Goal: Information Seeking & Learning: Learn about a topic

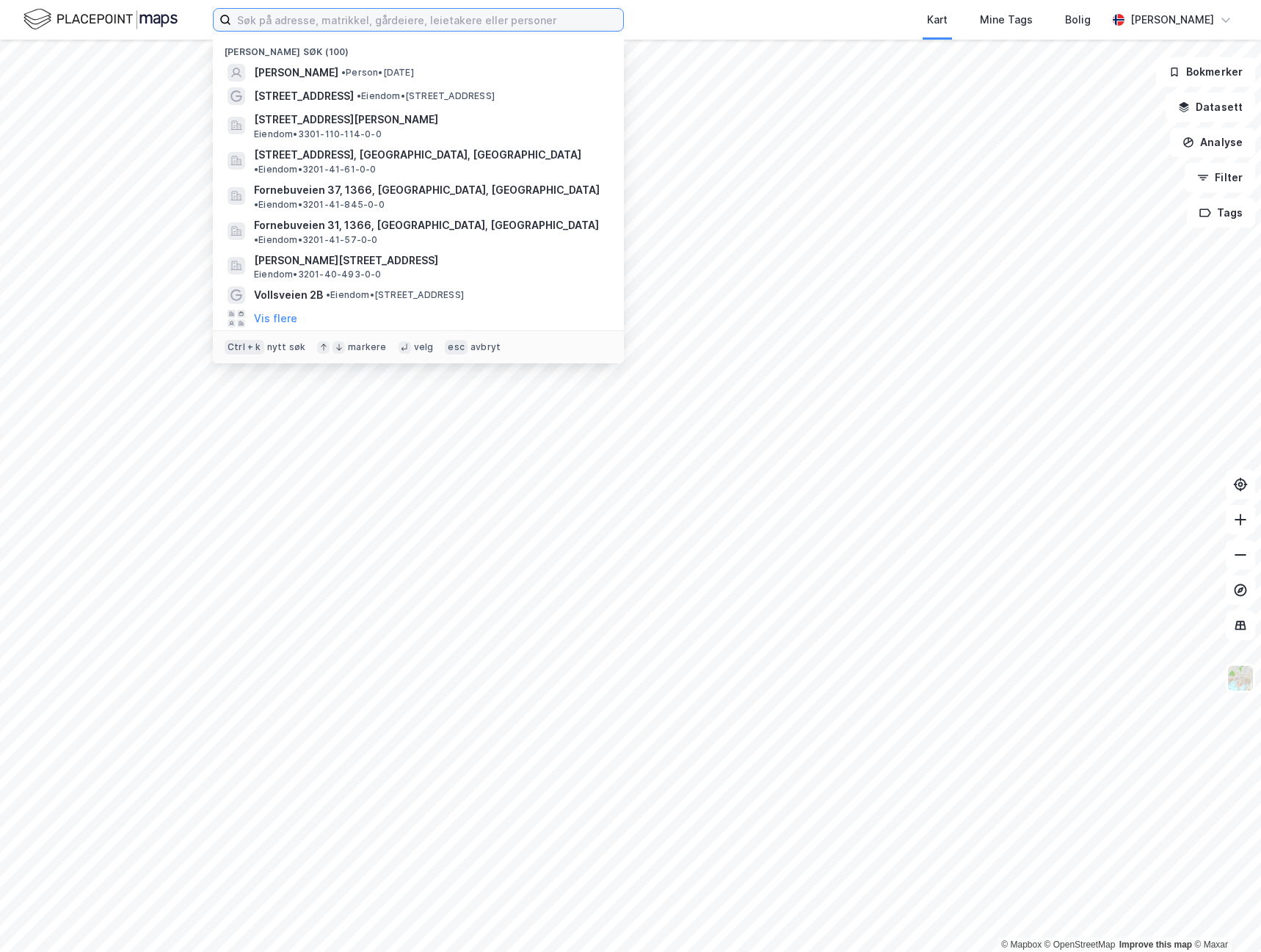
click at [277, 28] on input at bounding box center [427, 20] width 392 height 22
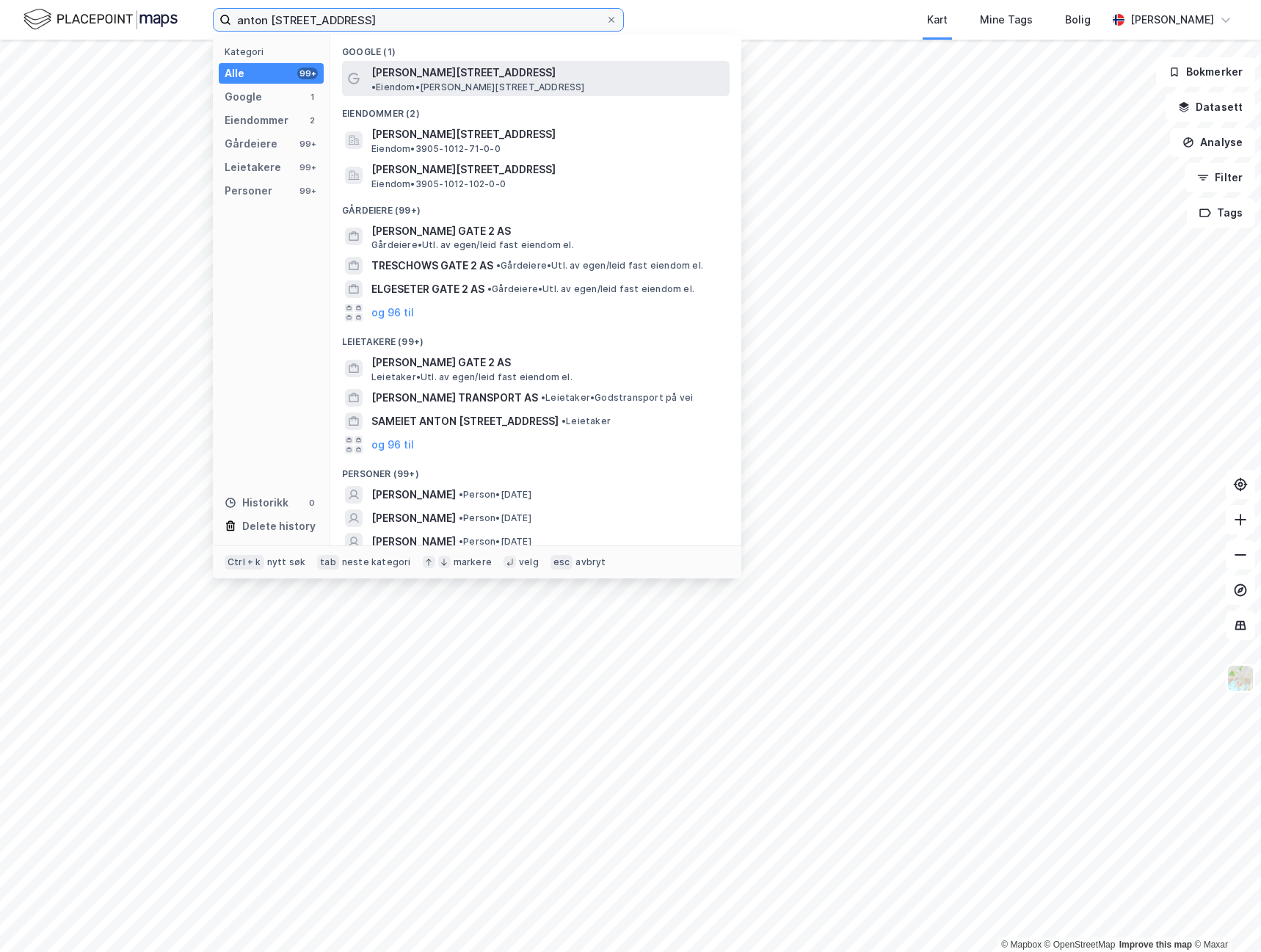
type input "anton [STREET_ADDRESS]"
click at [473, 61] on div "[PERSON_NAME][STREET_ADDRESS] • Eiendom • [PERSON_NAME][STREET_ADDRESS]" at bounding box center [536, 79] width 388 height 36
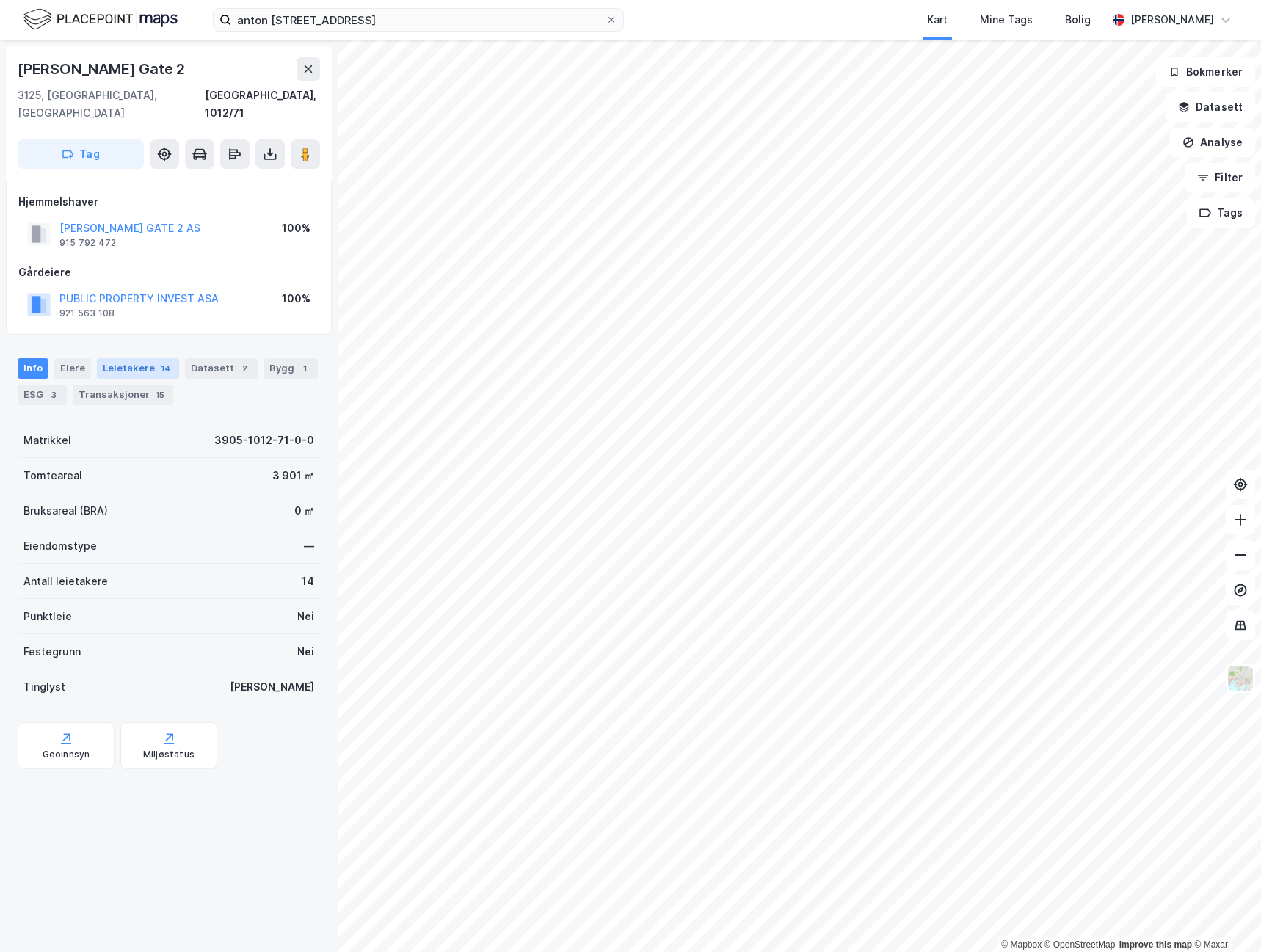
click at [139, 358] on div "Leietakere 14" at bounding box center [138, 368] width 82 height 20
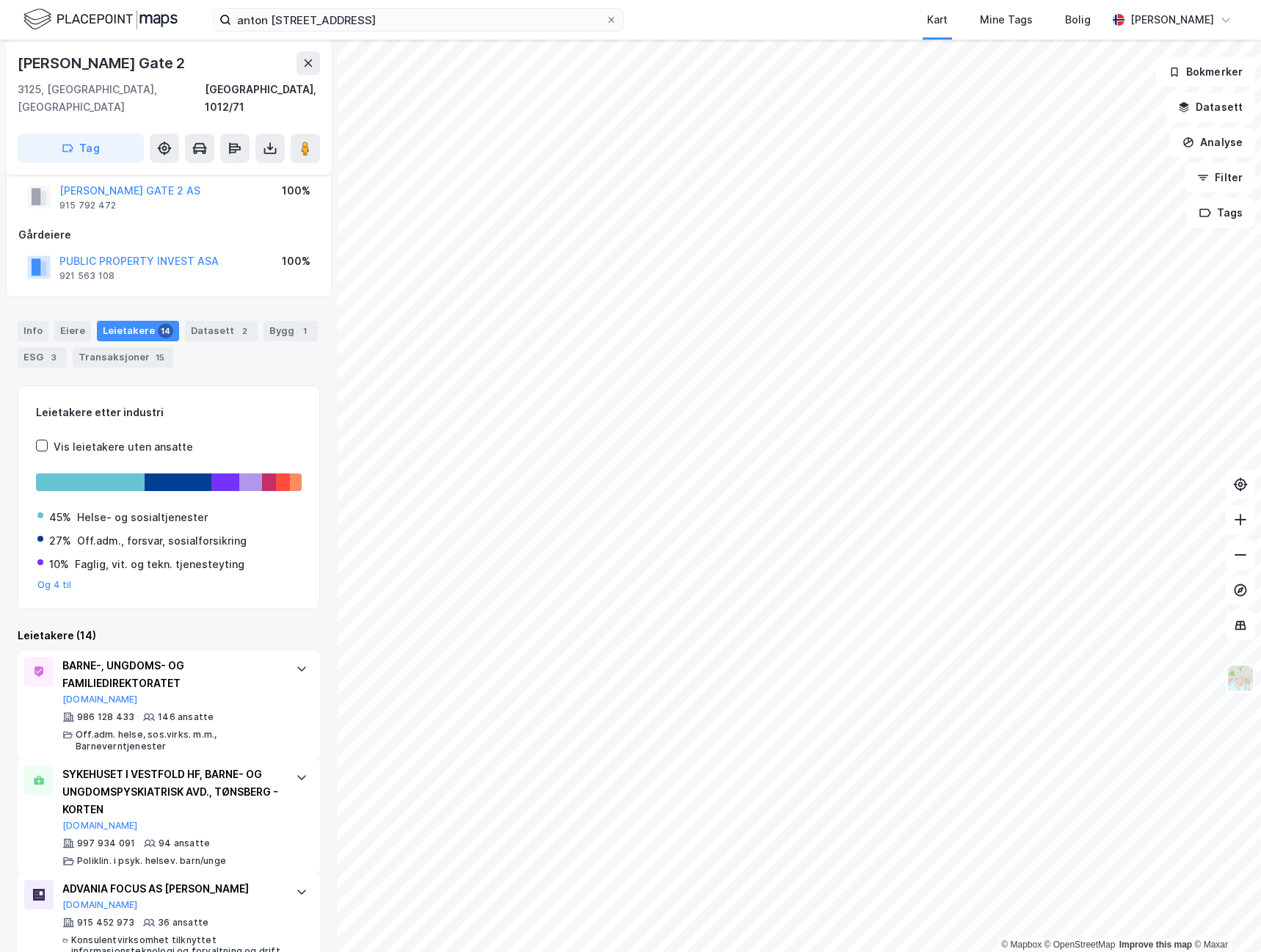
scroll to position [34, 0]
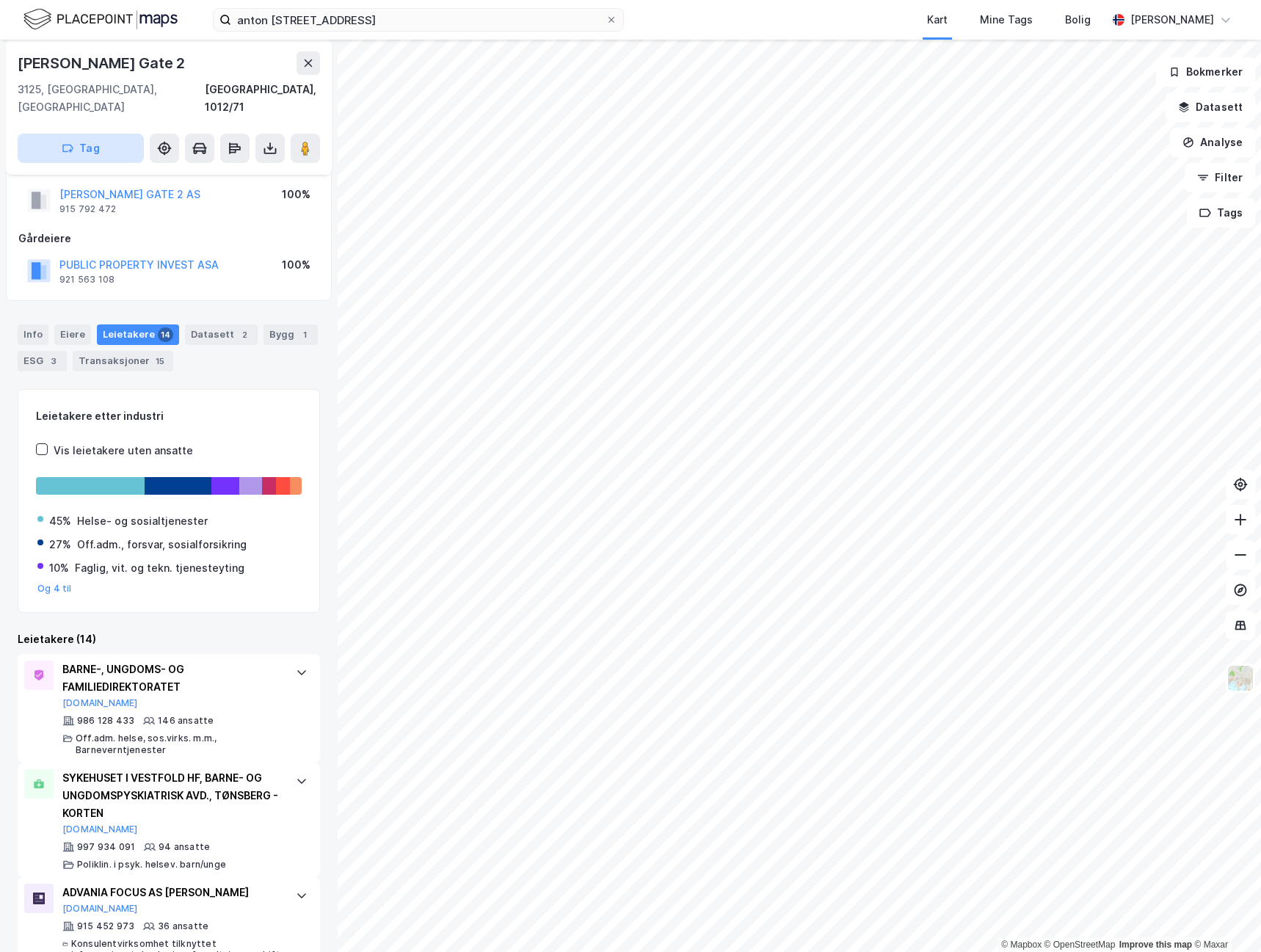
click at [95, 134] on button "Tag" at bounding box center [81, 148] width 126 height 29
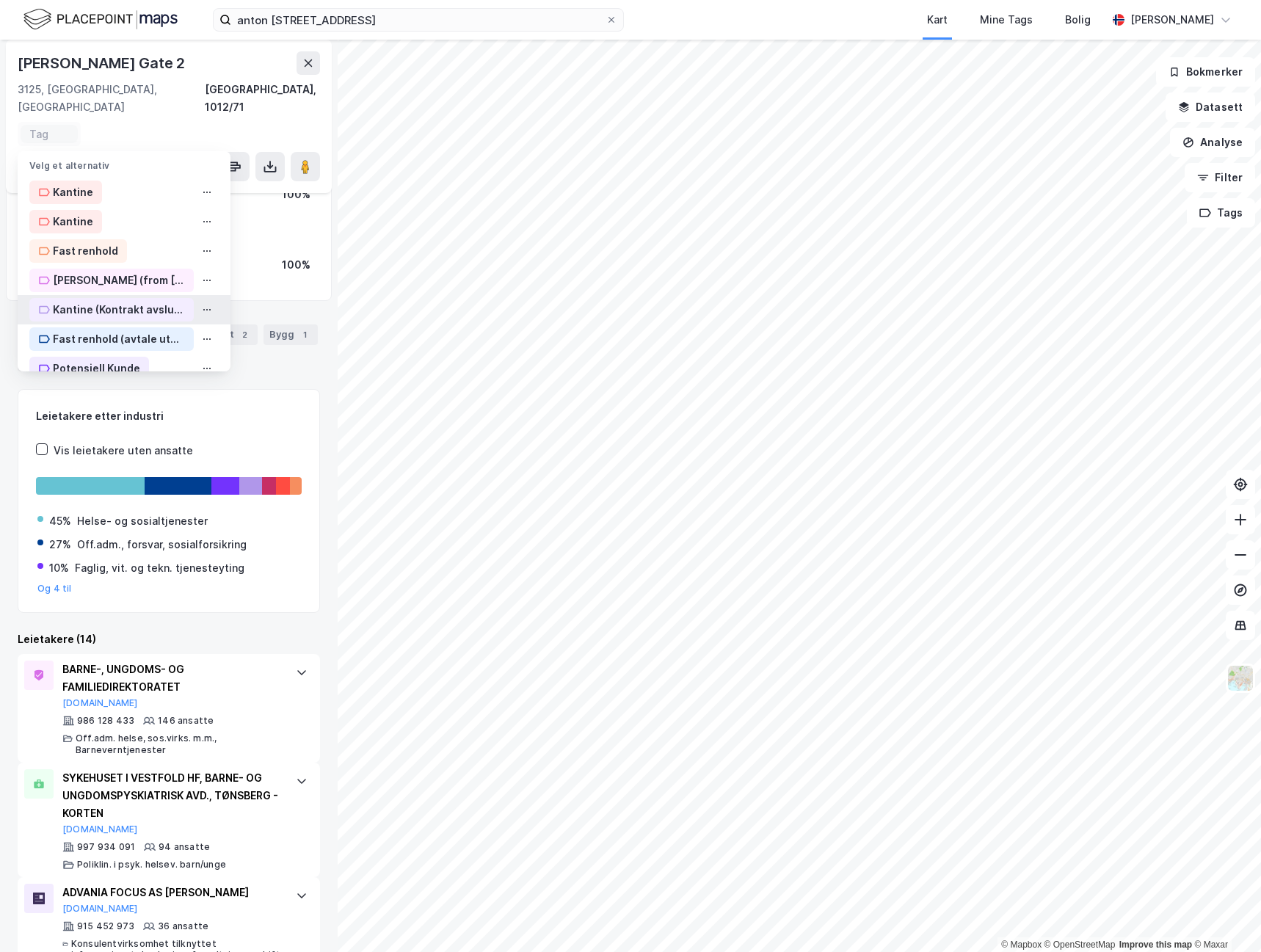
scroll to position [20, 0]
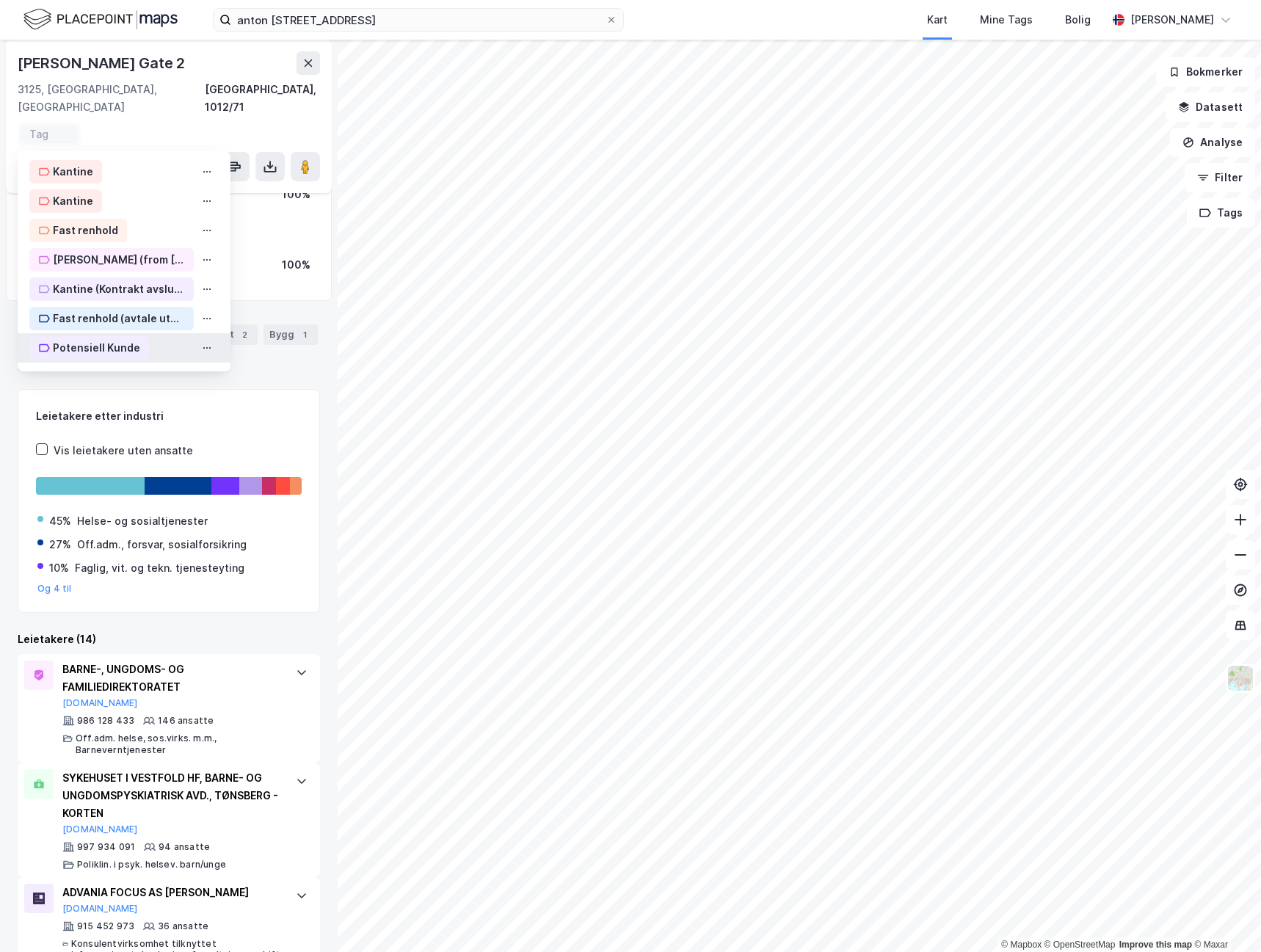
click at [125, 339] on div "Potensiell Kunde" at bounding box center [96, 348] width 87 height 18
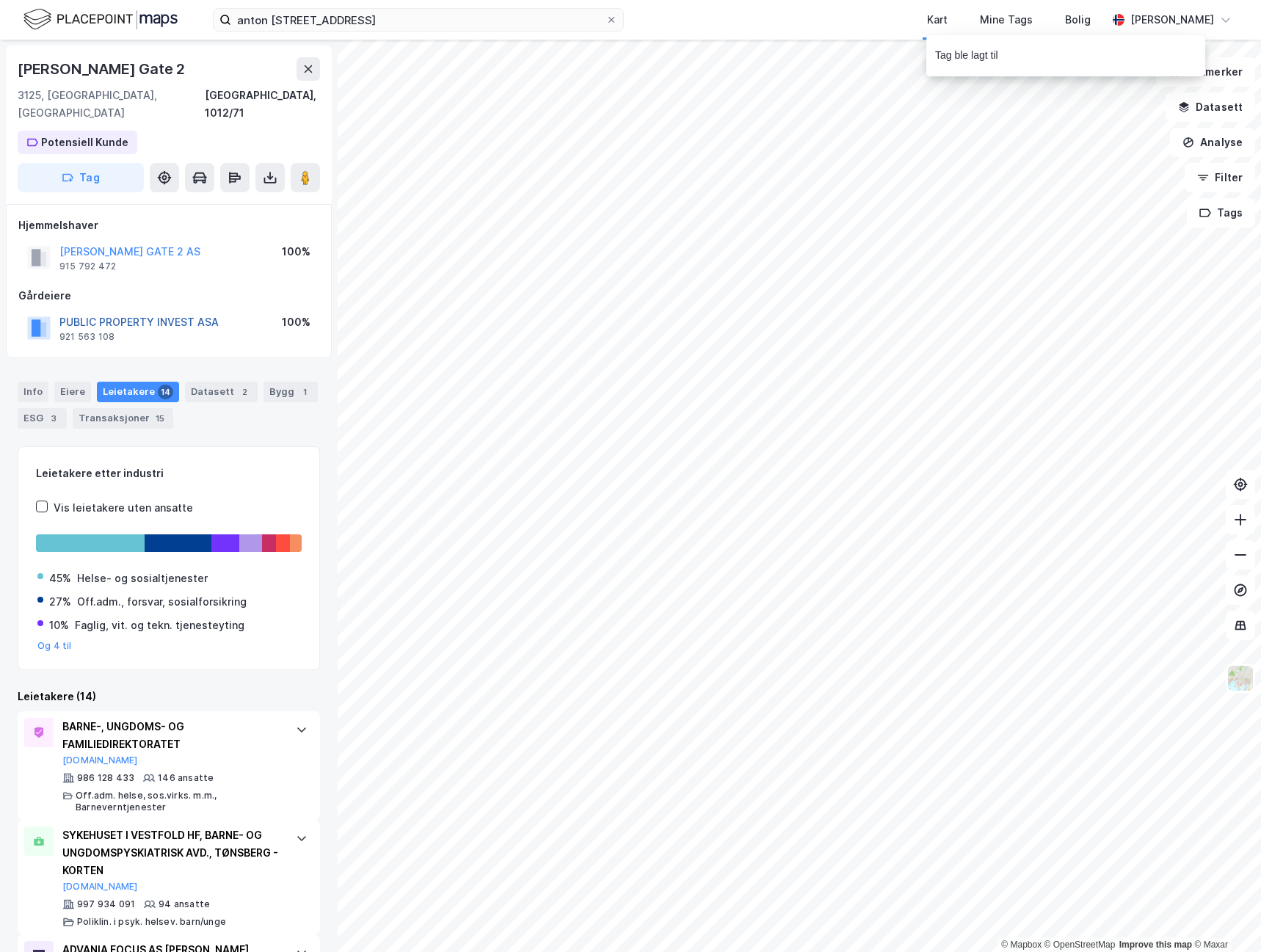
click at [0, 0] on button "PUBLIC PROPERTY INVEST ASA" at bounding box center [0, 0] width 0 height 0
click at [0, 0] on button "[PERSON_NAME] GATE 2 AS" at bounding box center [0, 0] width 0 height 0
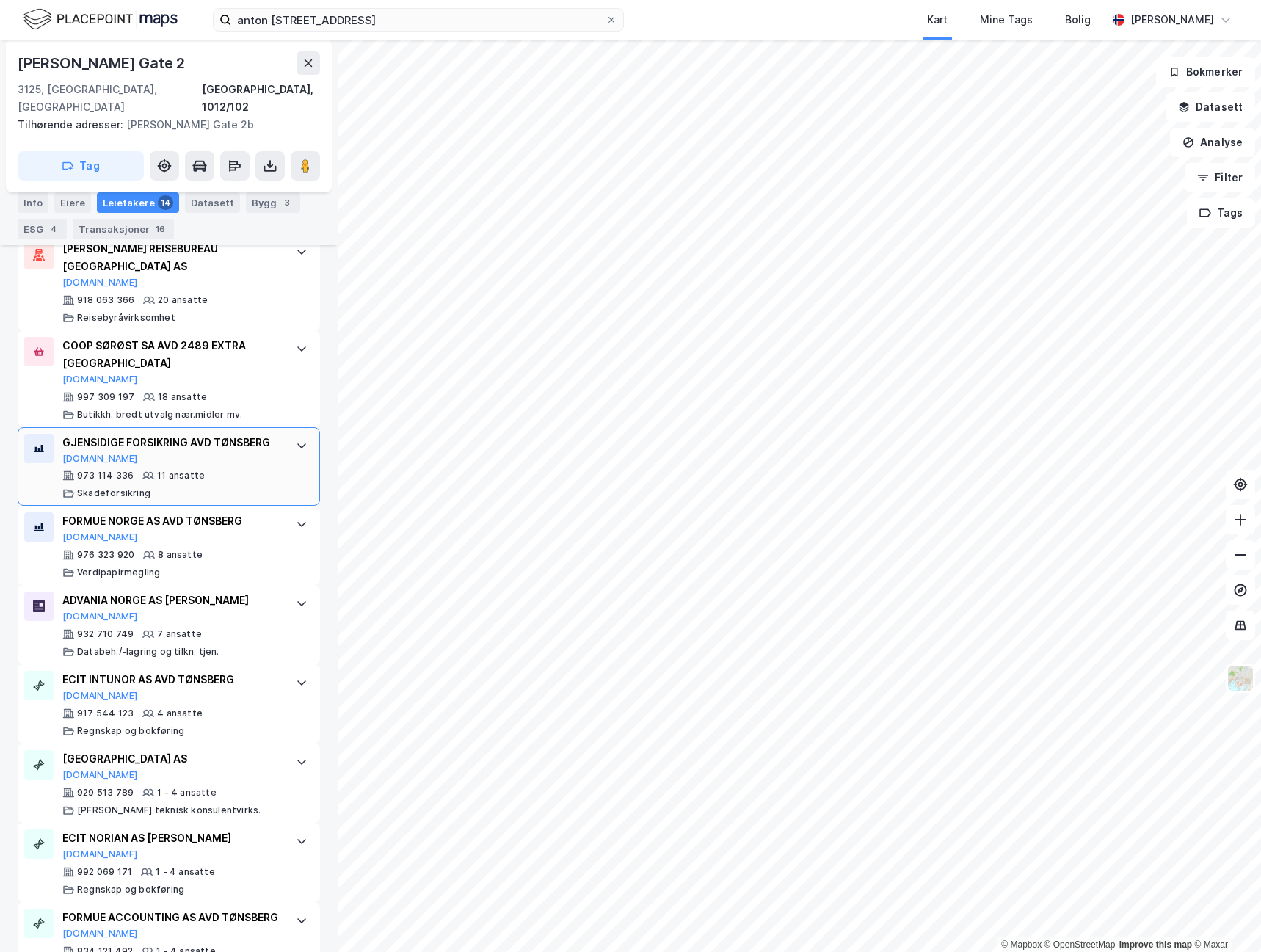
scroll to position [1068, 0]
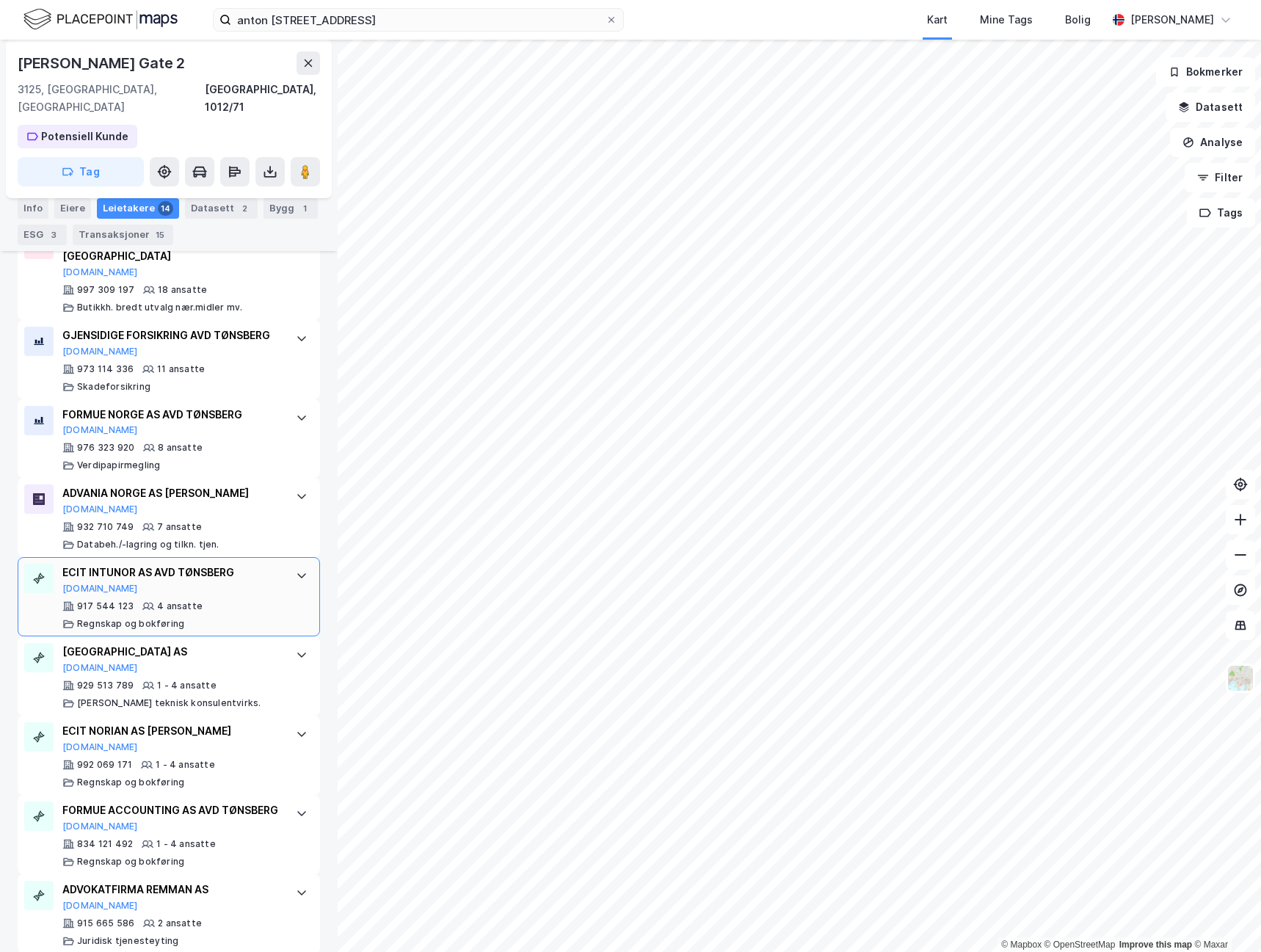
scroll to position [1028, 0]
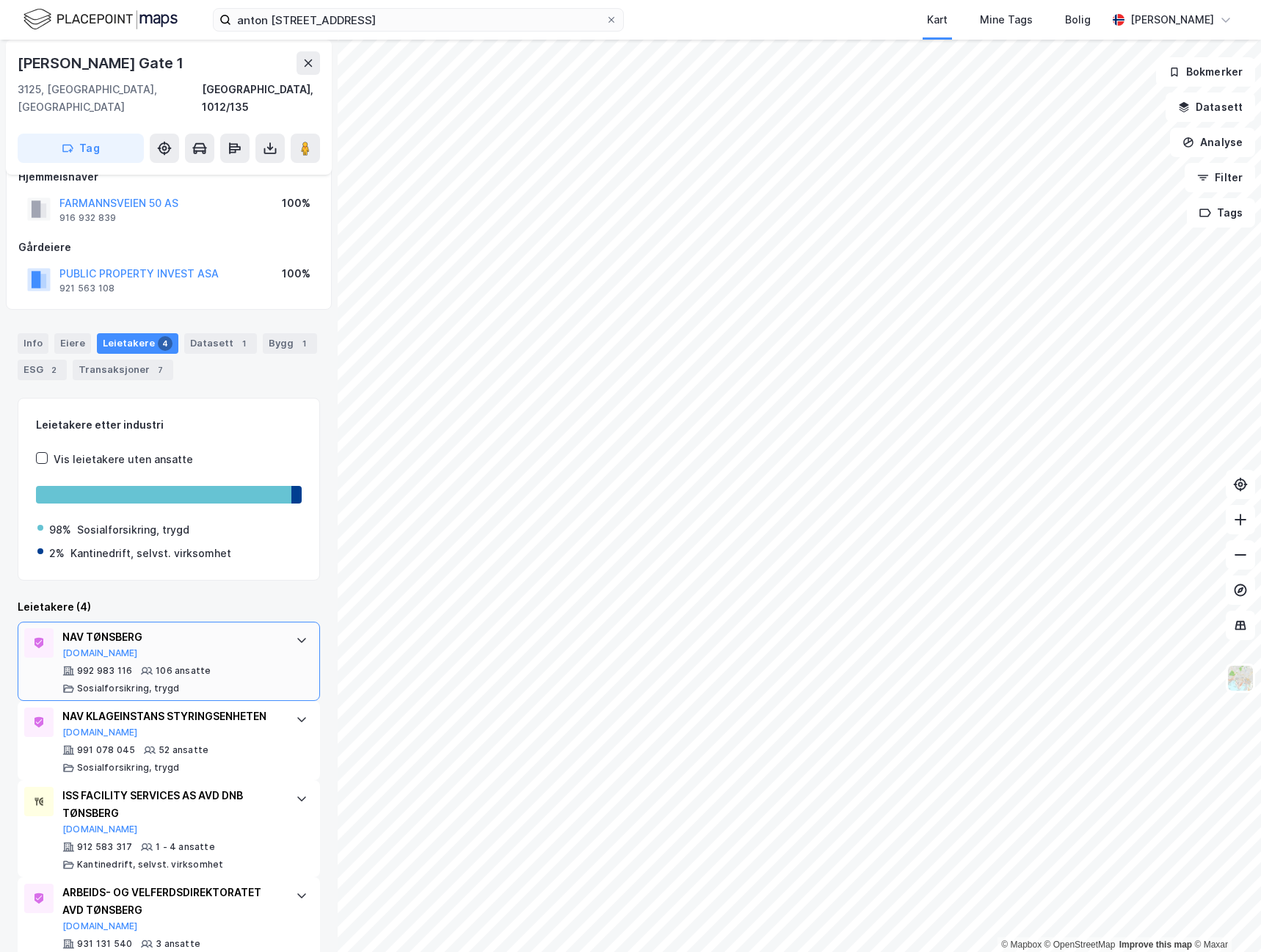
scroll to position [47, 0]
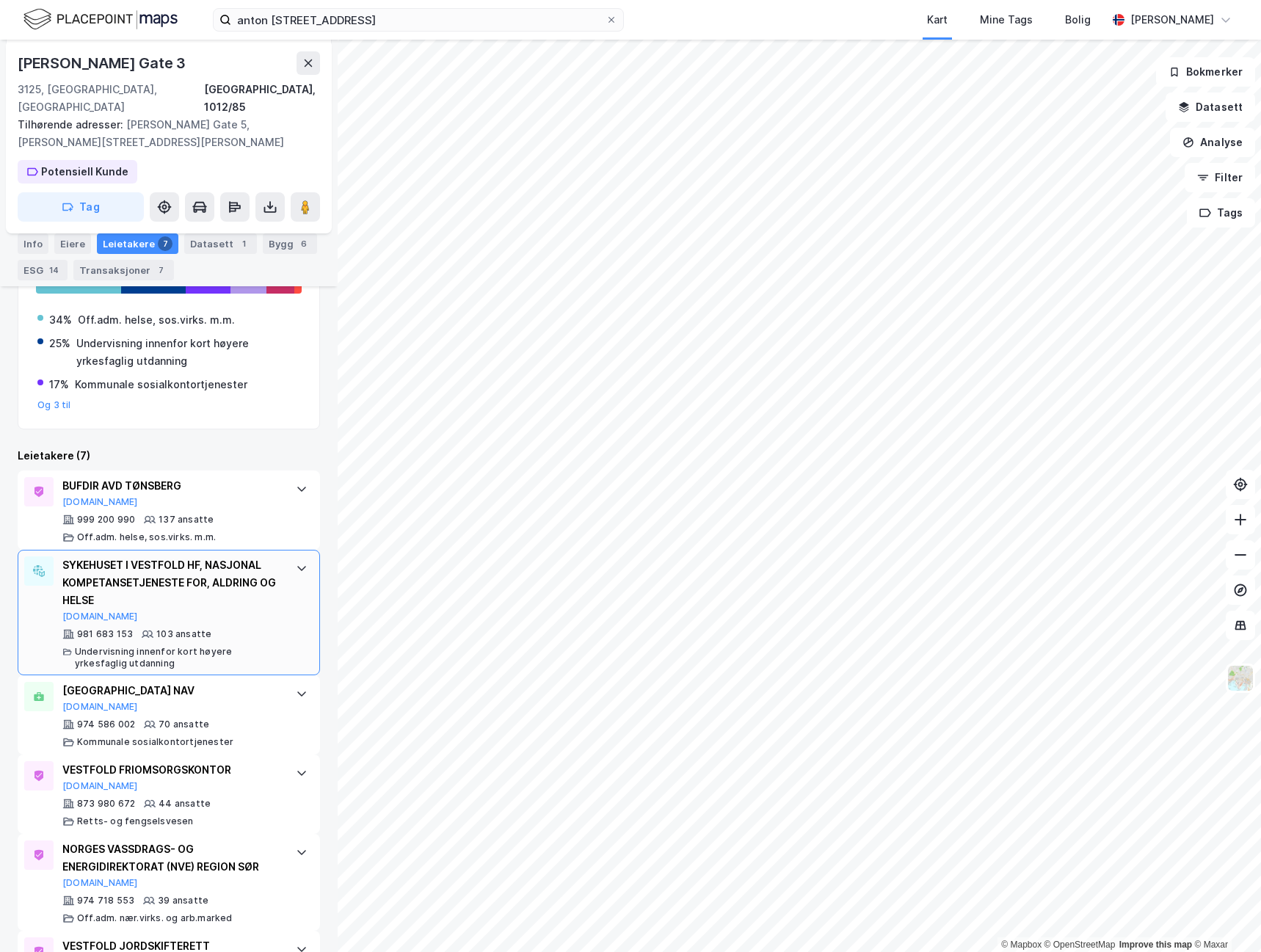
scroll to position [449, 0]
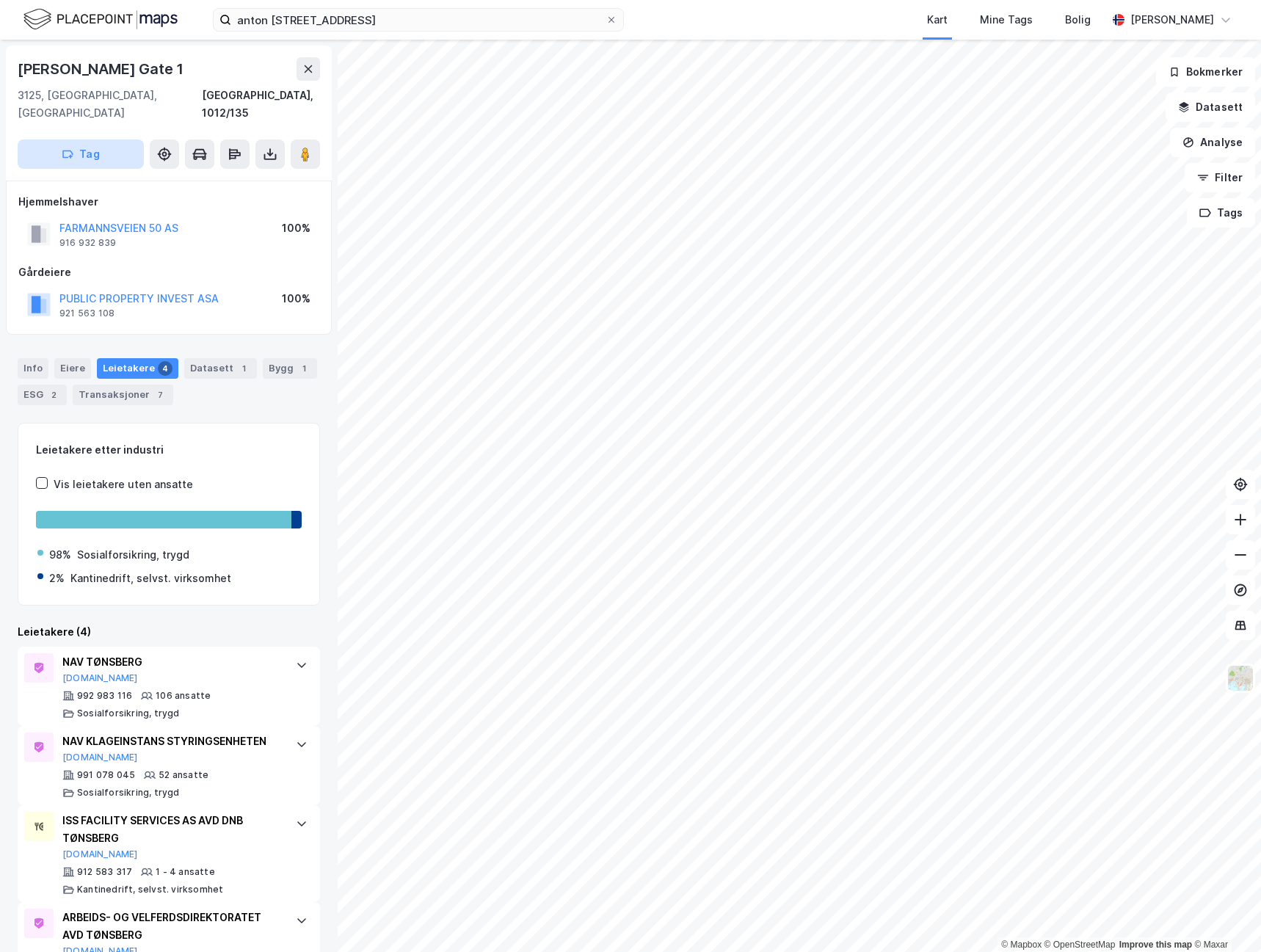
click at [91, 144] on button "Tag" at bounding box center [81, 154] width 126 height 29
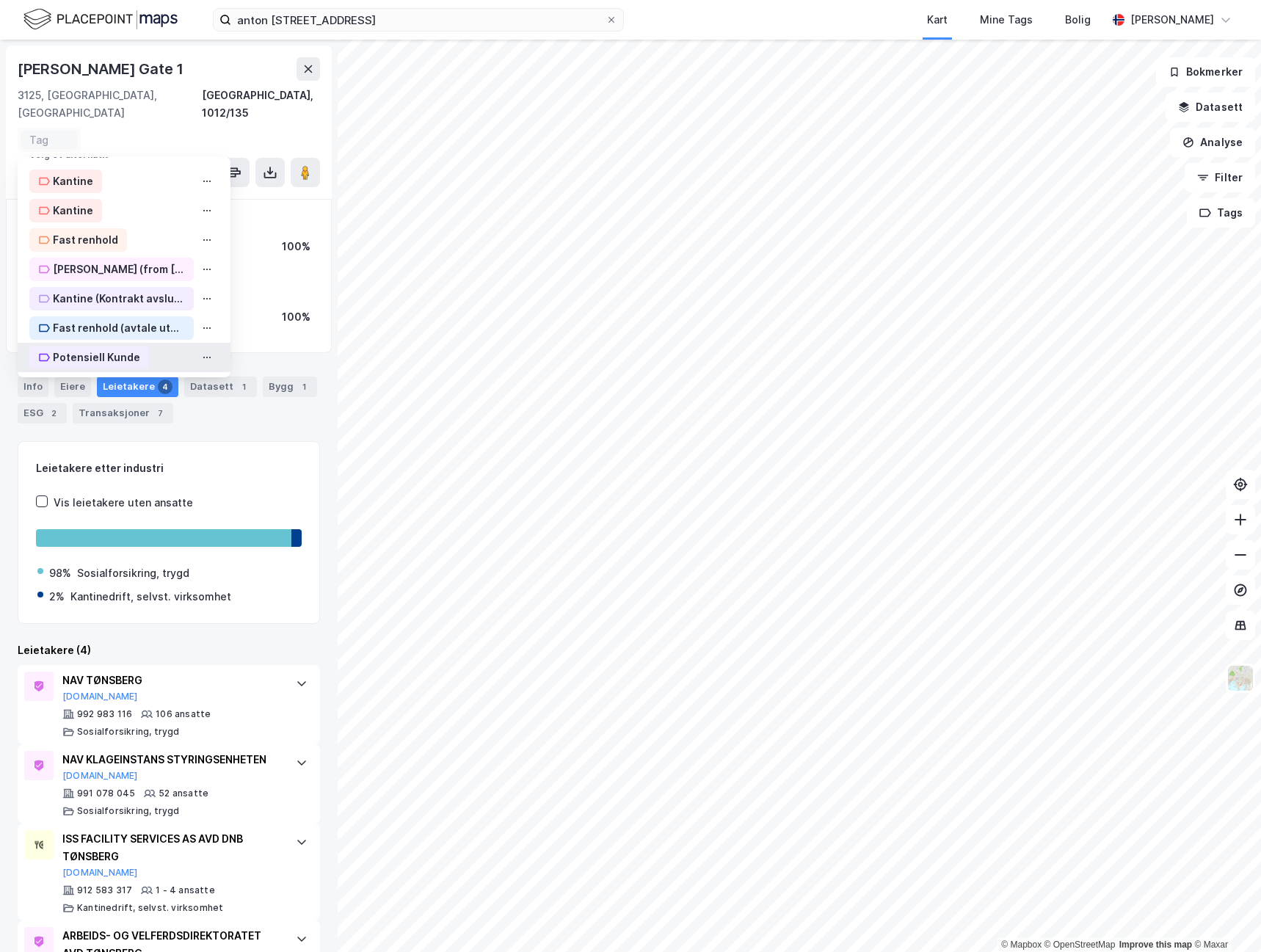
scroll to position [20, 0]
click at [98, 342] on div "Potensiell Kunde" at bounding box center [89, 354] width 120 height 23
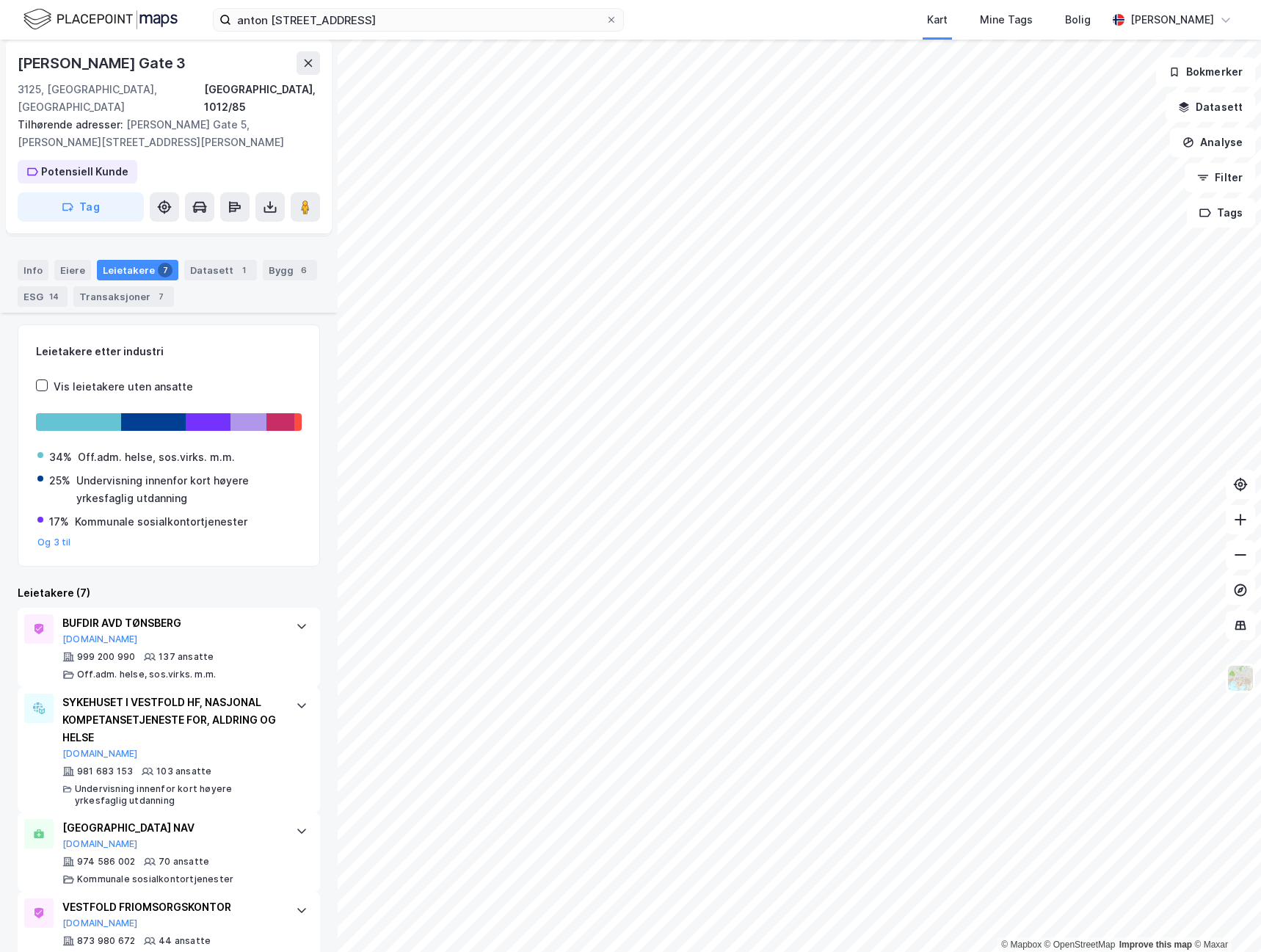
scroll to position [156, 0]
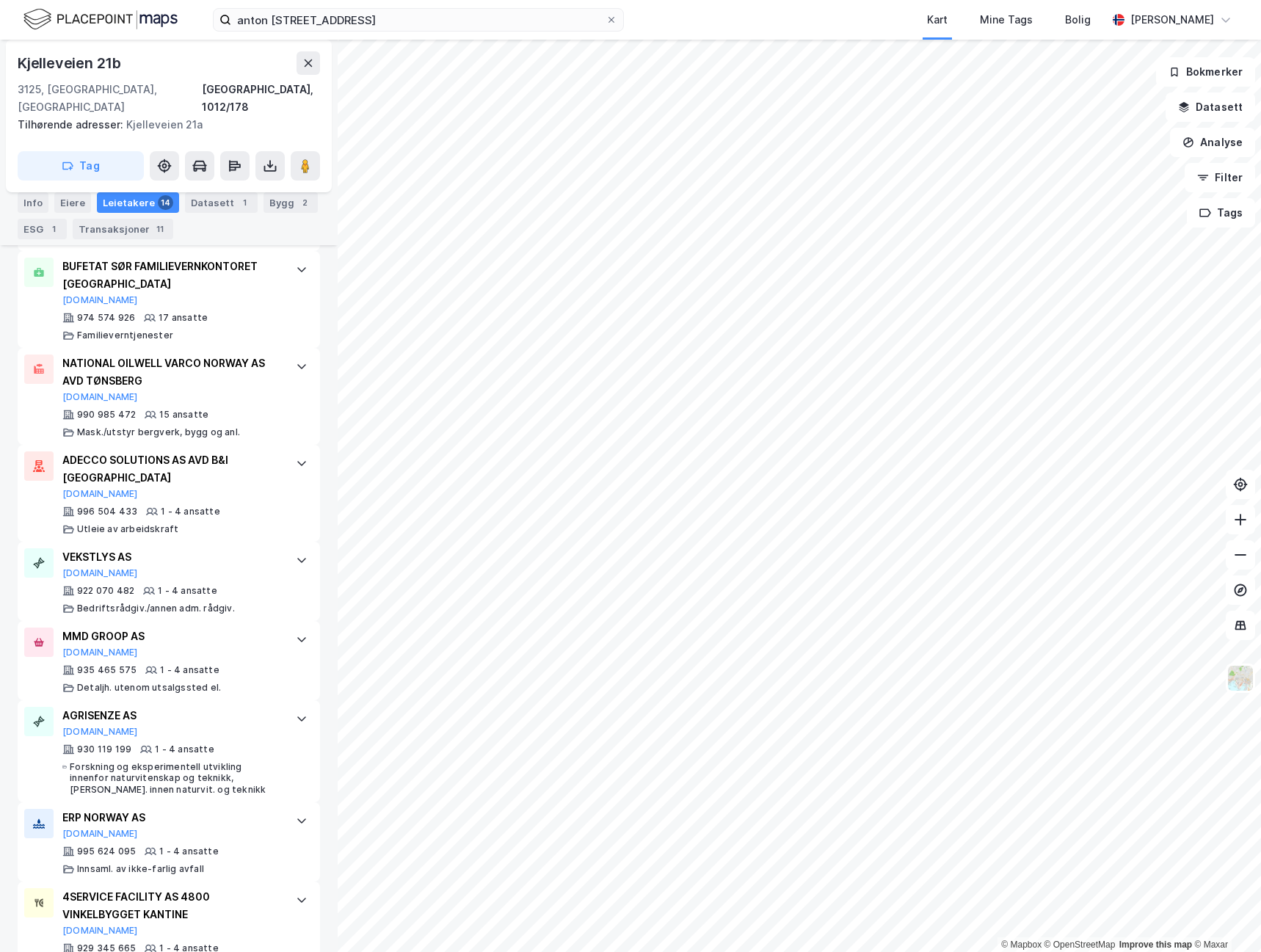
scroll to position [1122, 0]
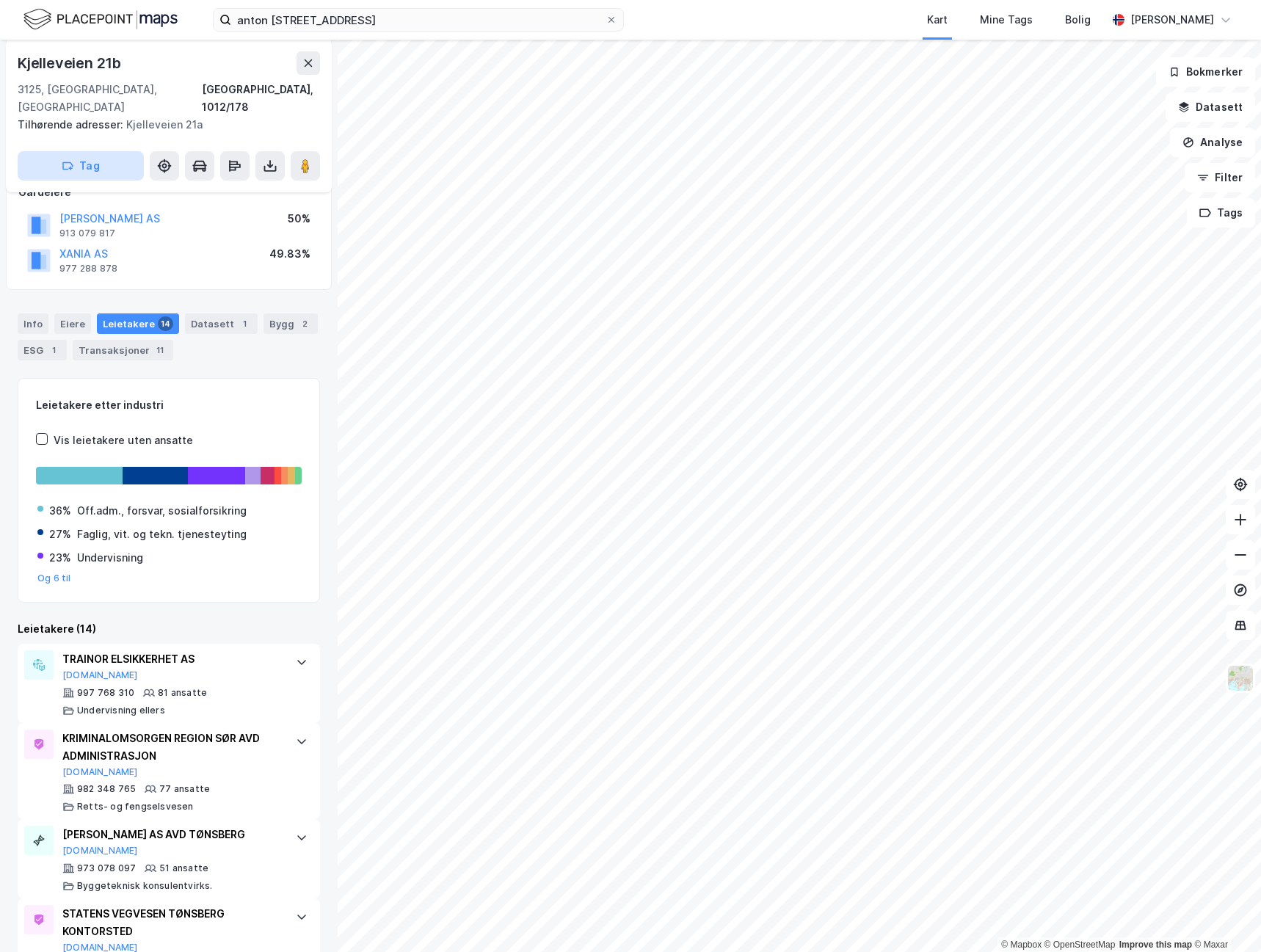
click at [86, 151] on button "Tag" at bounding box center [81, 165] width 126 height 29
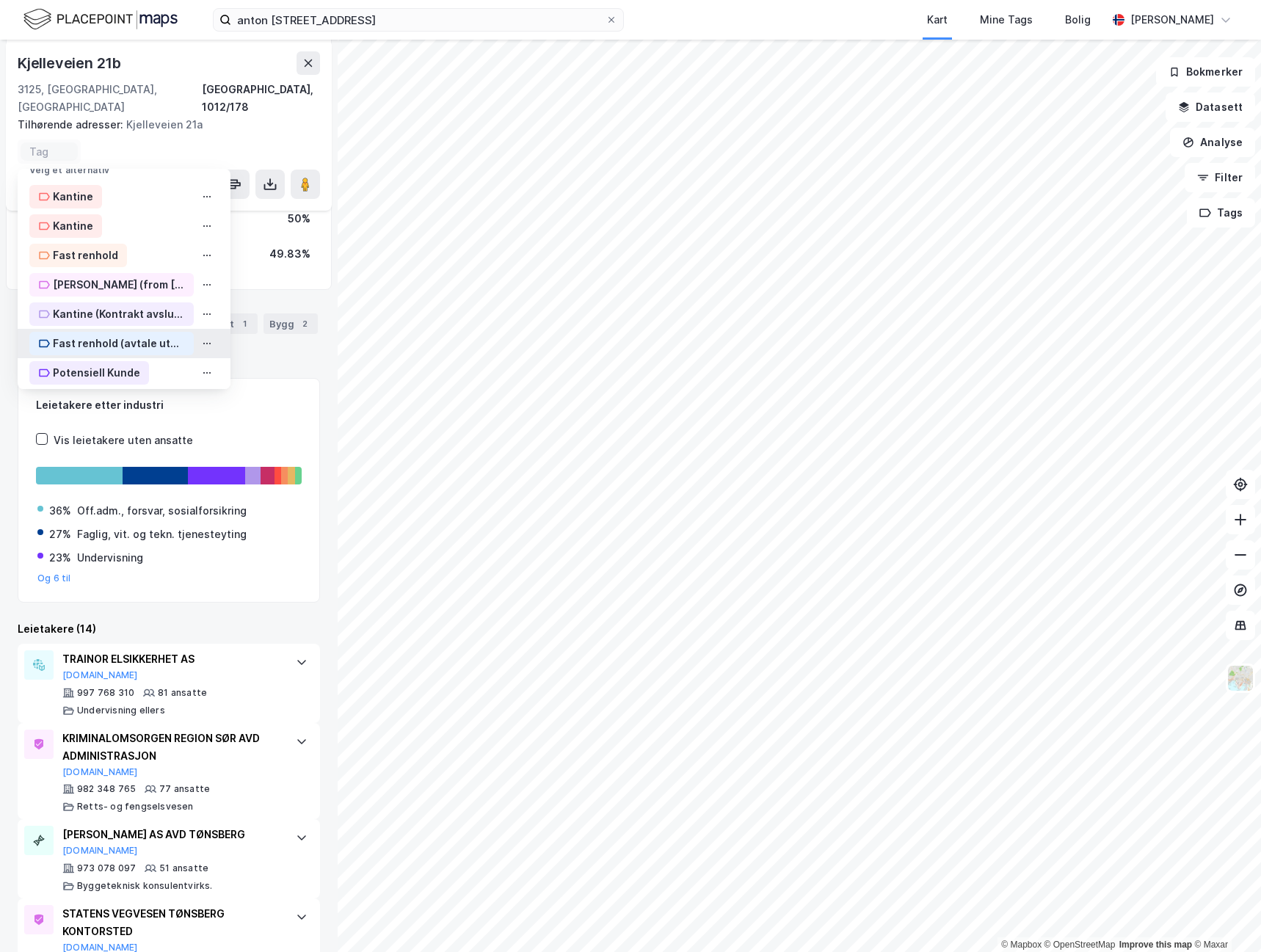
scroll to position [20, 0]
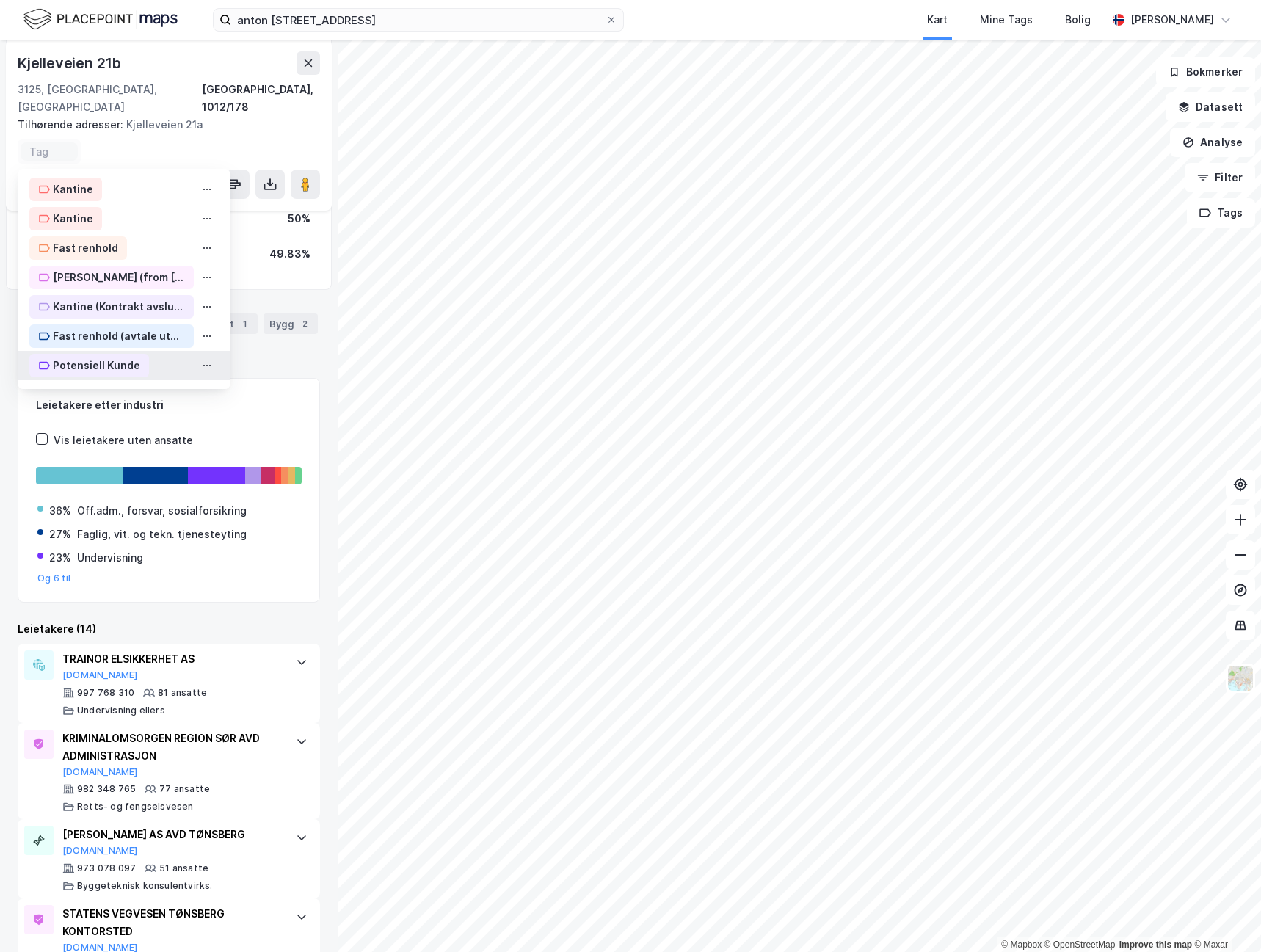
click at [109, 356] on div "Potensiell Kunde" at bounding box center [96, 365] width 87 height 18
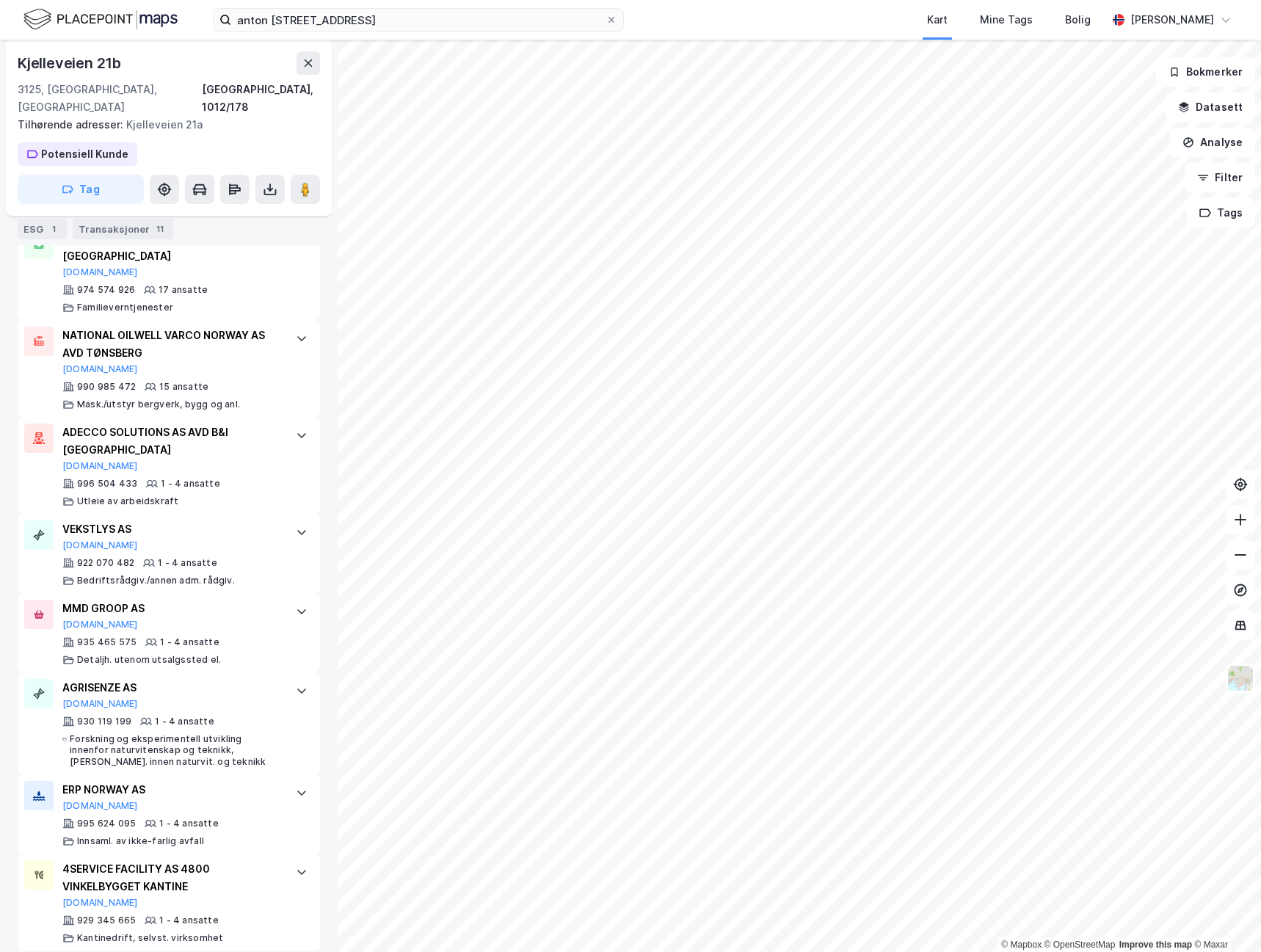
scroll to position [0, 0]
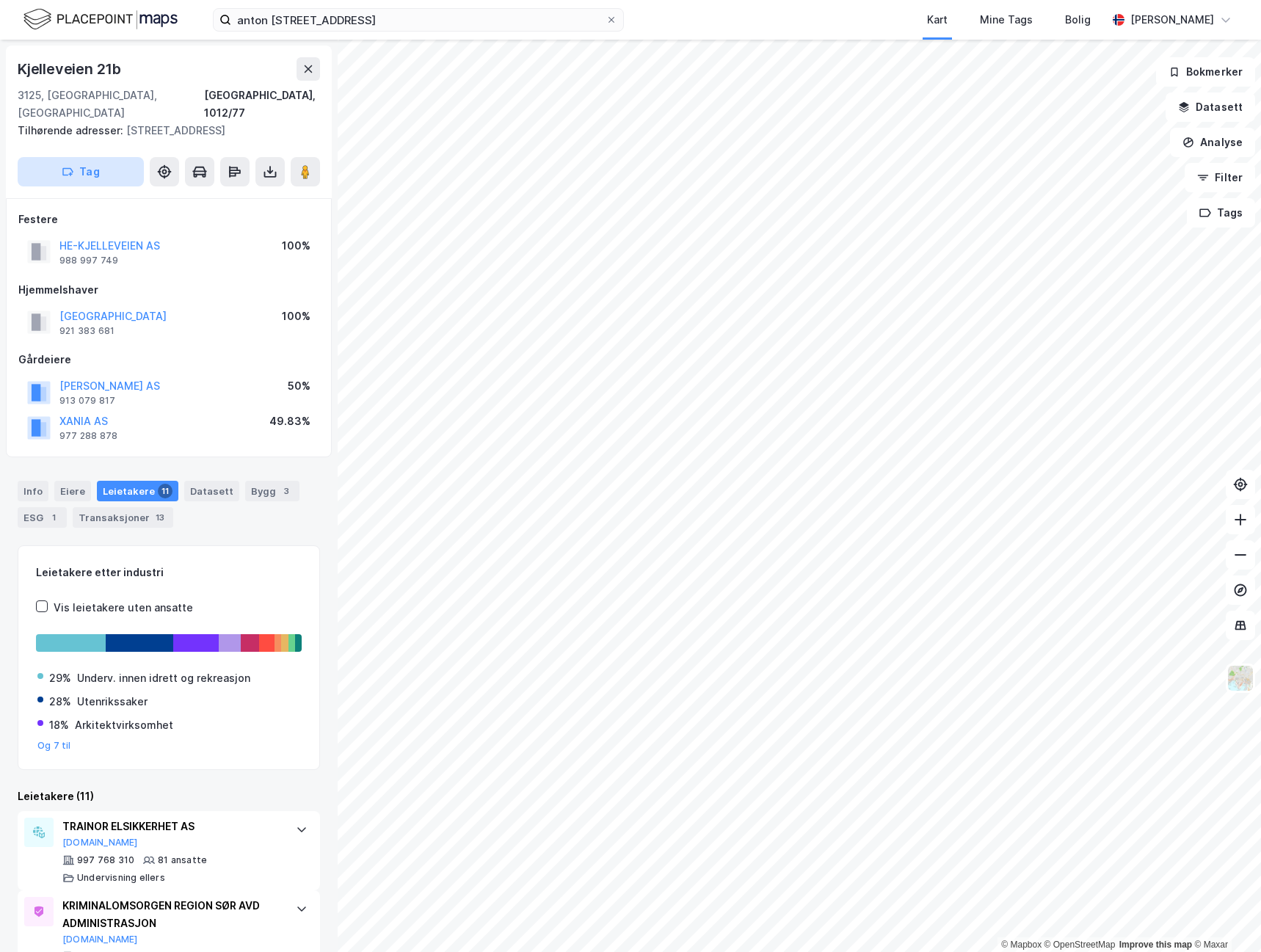
click at [65, 173] on icon "button" at bounding box center [67, 172] width 12 height 12
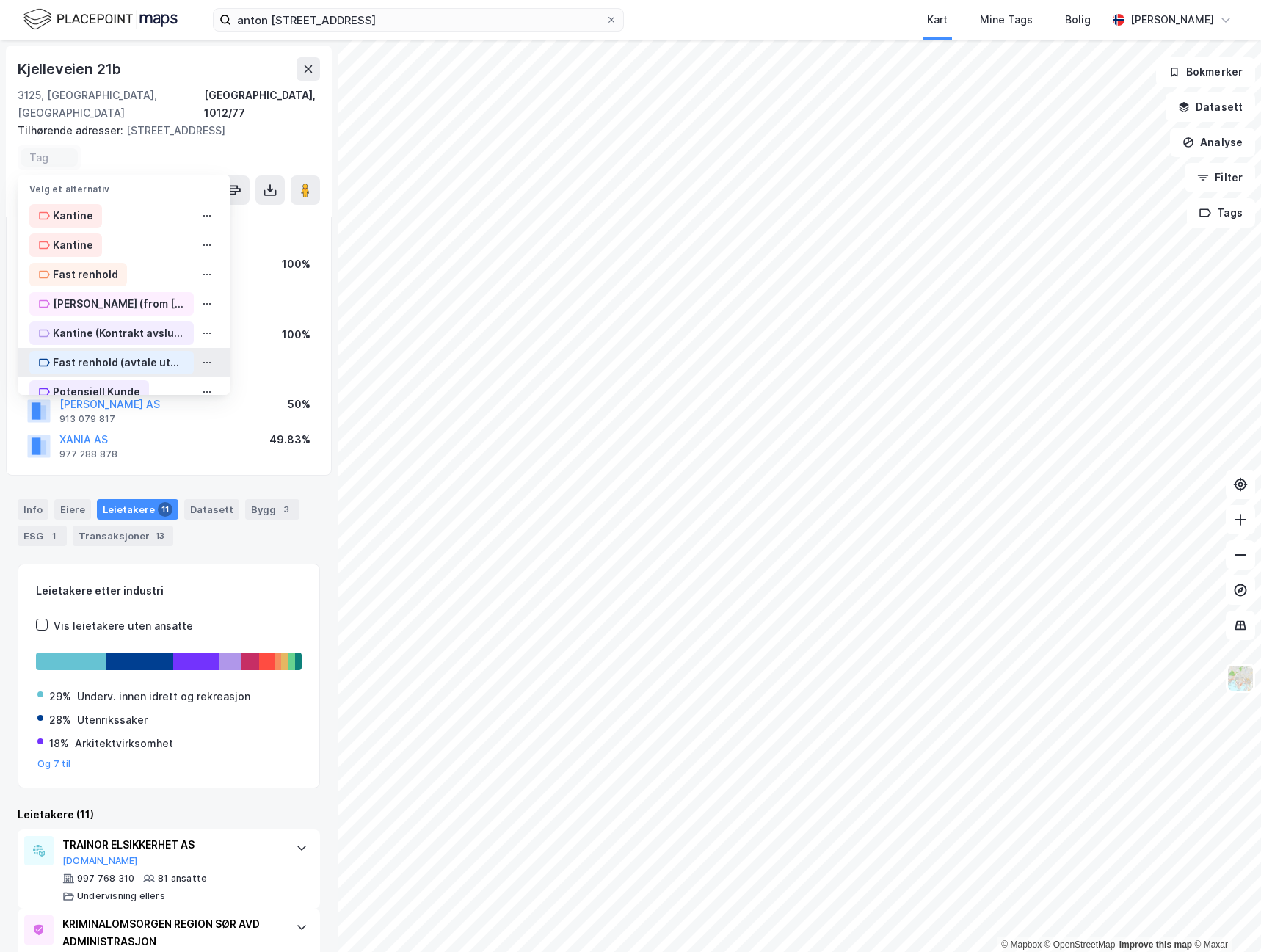
scroll to position [20, 0]
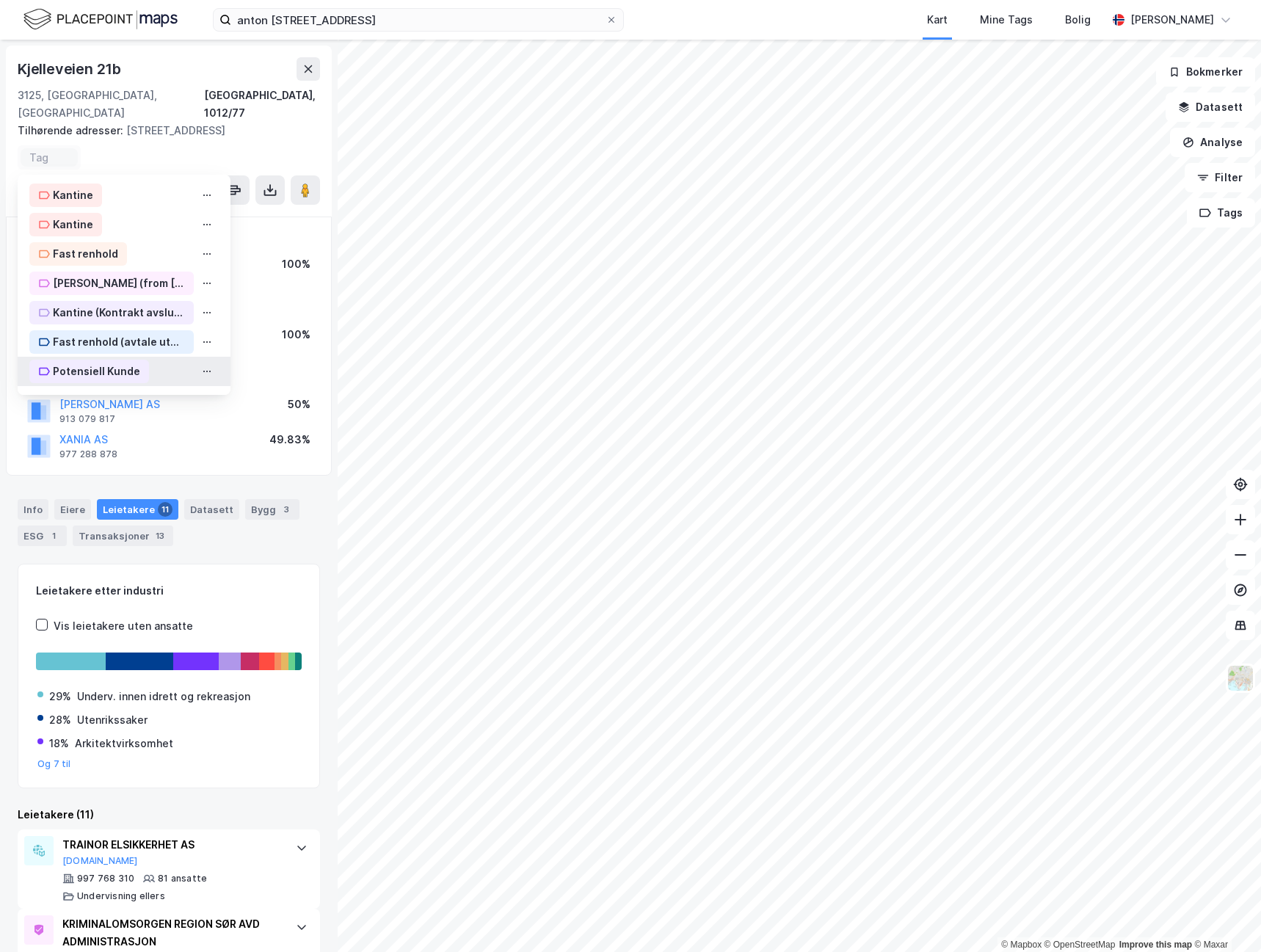
click at [108, 364] on div "Potensiell Kunde" at bounding box center [96, 372] width 87 height 18
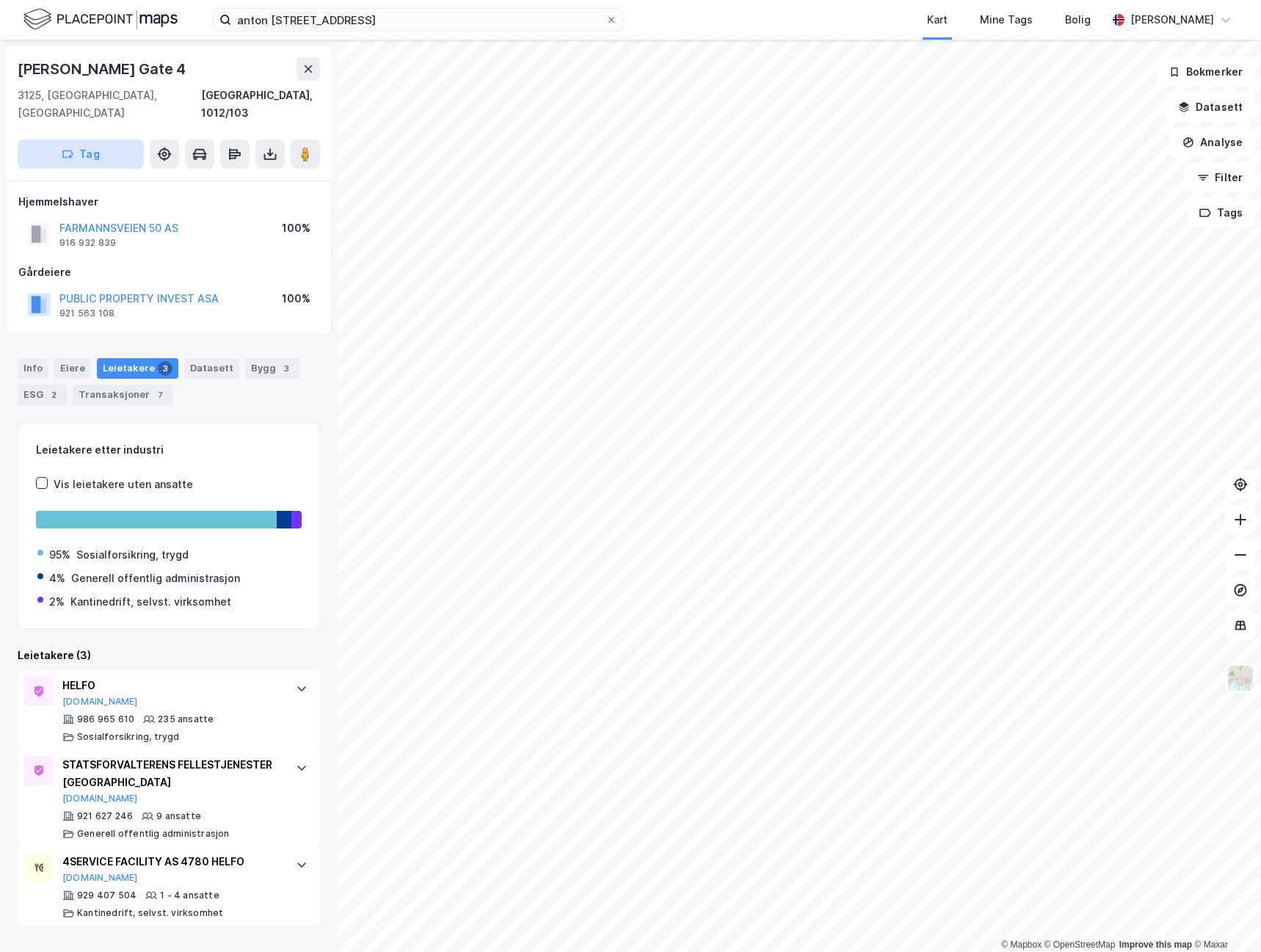
click at [77, 140] on button "Tag" at bounding box center [81, 154] width 126 height 29
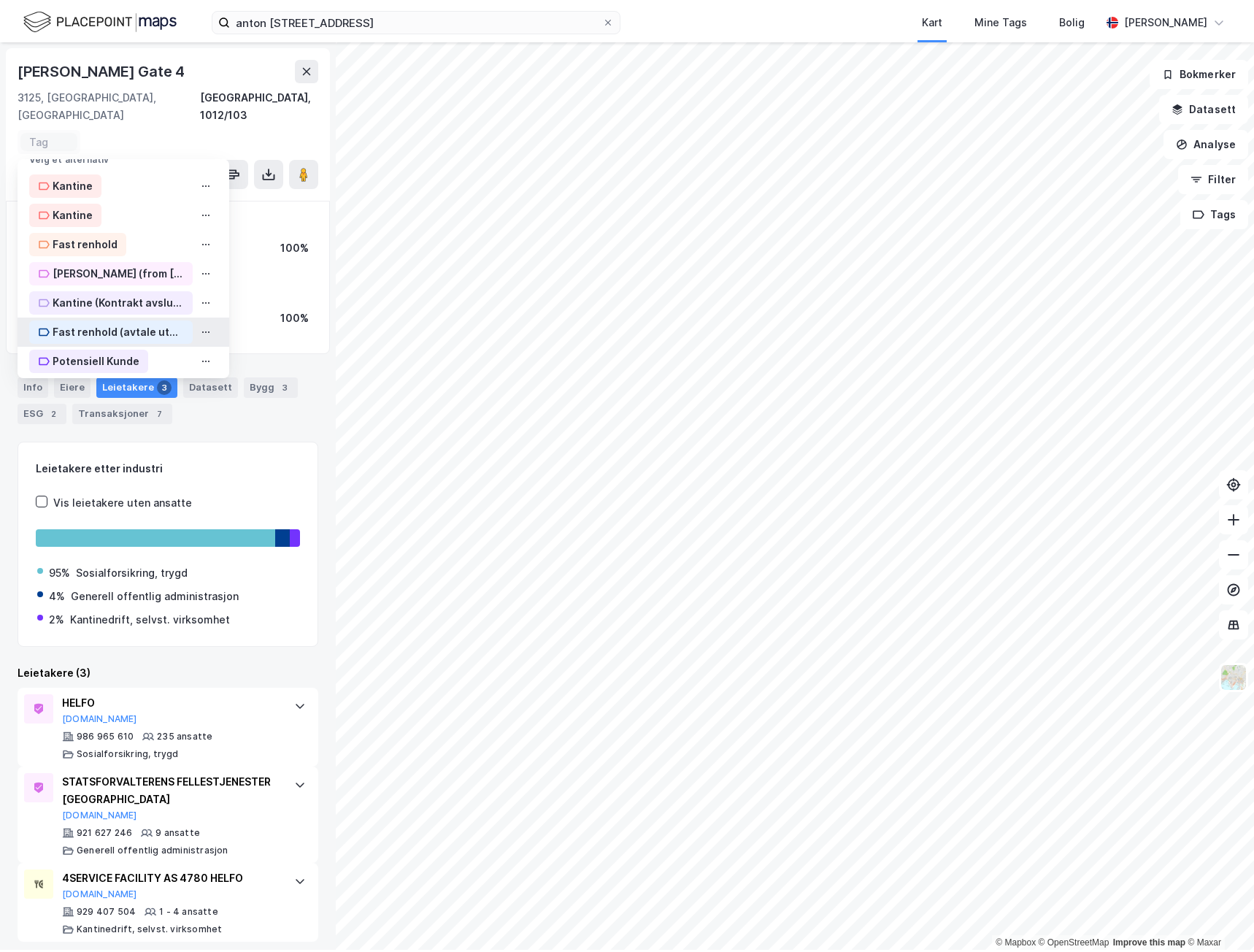
scroll to position [20, 0]
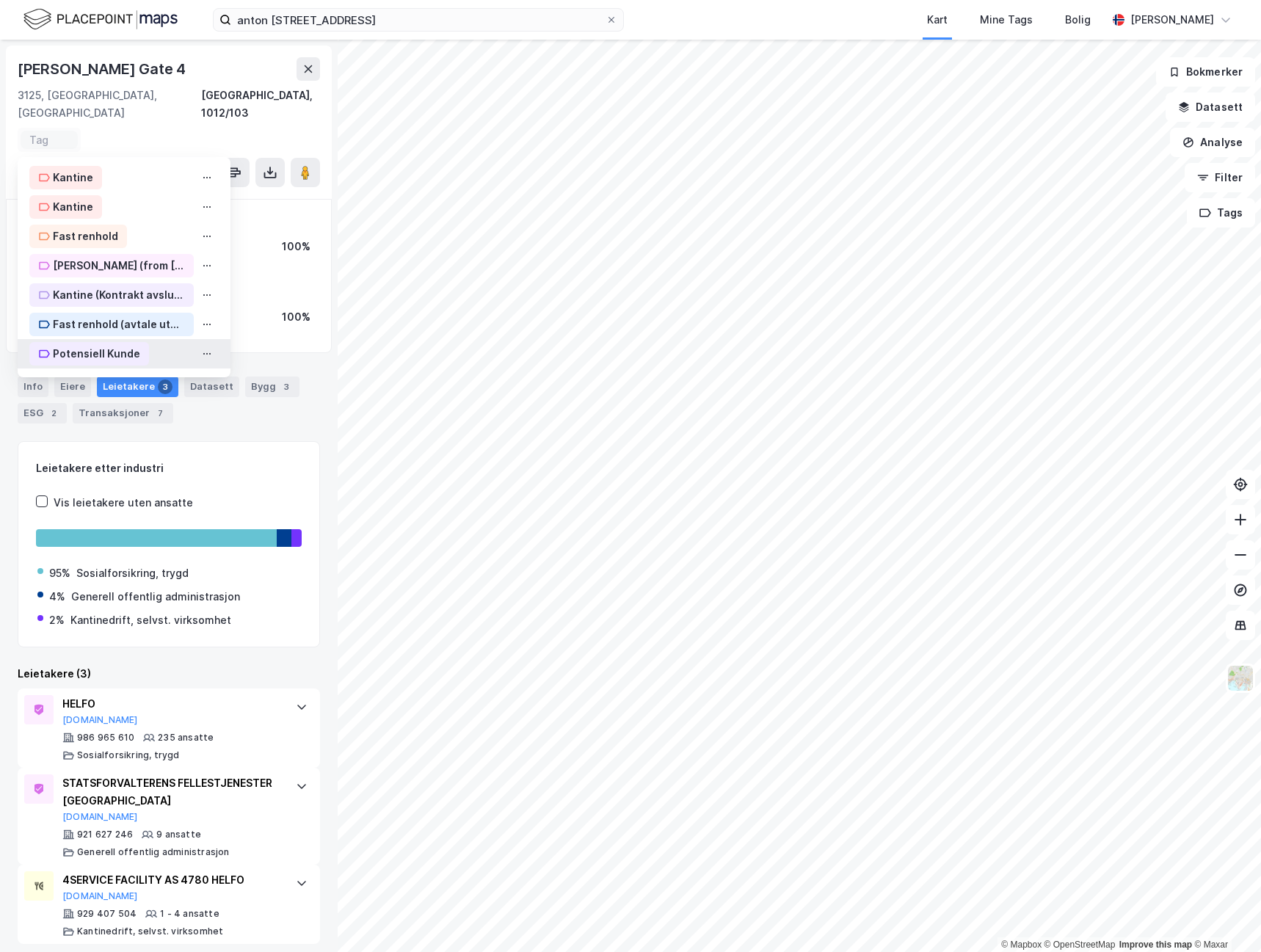
click at [110, 345] on div "Potensiell Kunde" at bounding box center [96, 354] width 87 height 18
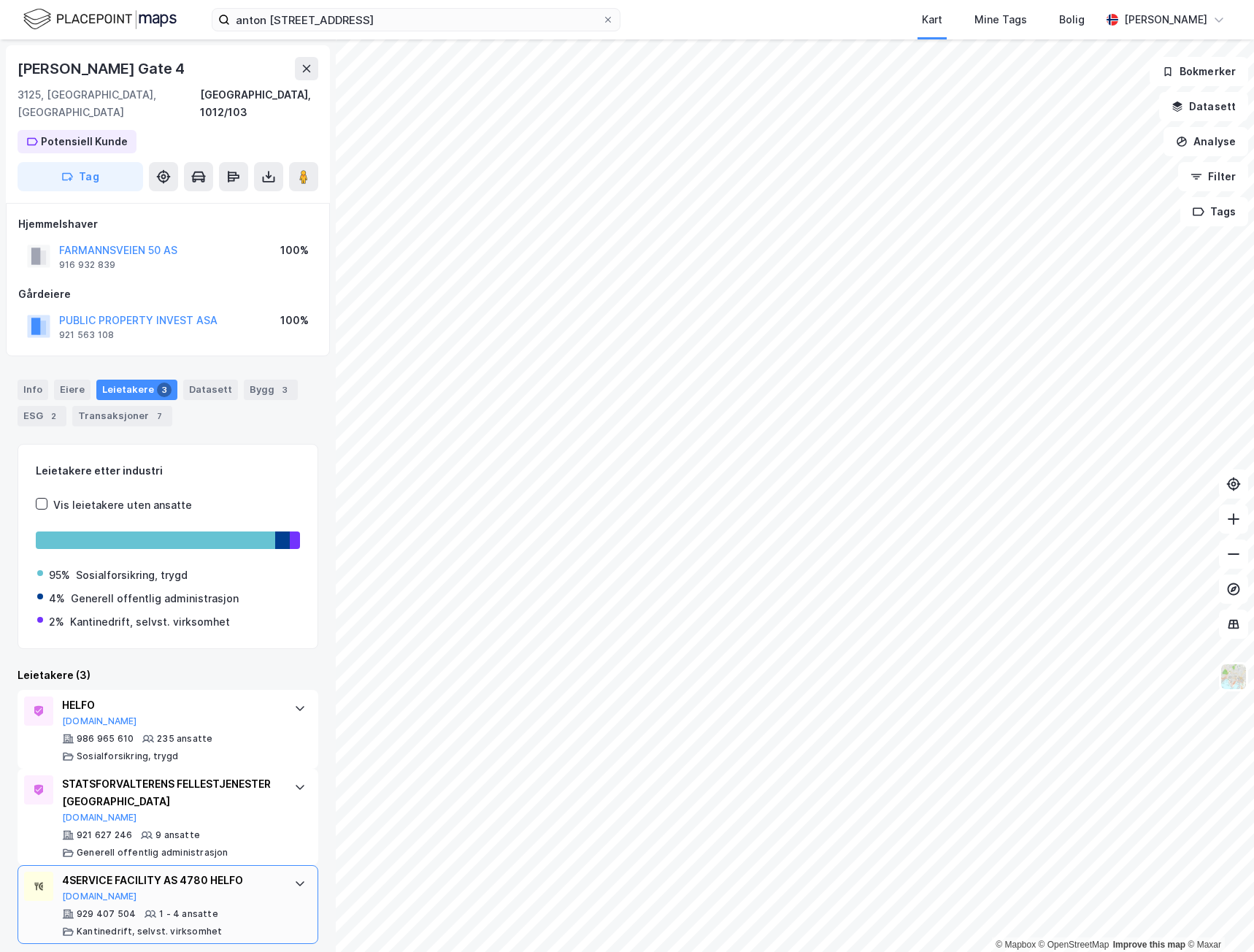
click at [294, 877] on icon at bounding box center [300, 882] width 11 height 11
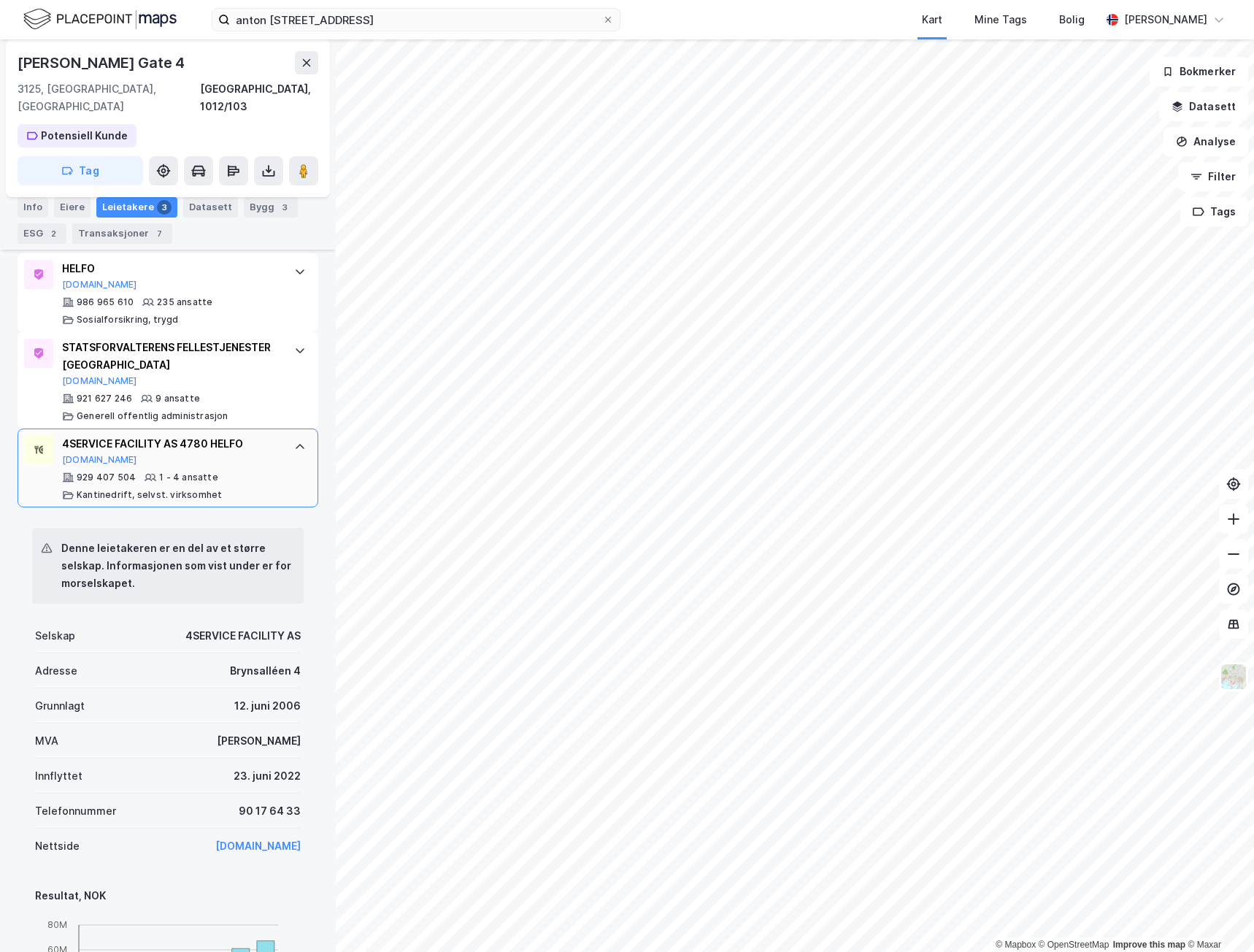
scroll to position [438, 0]
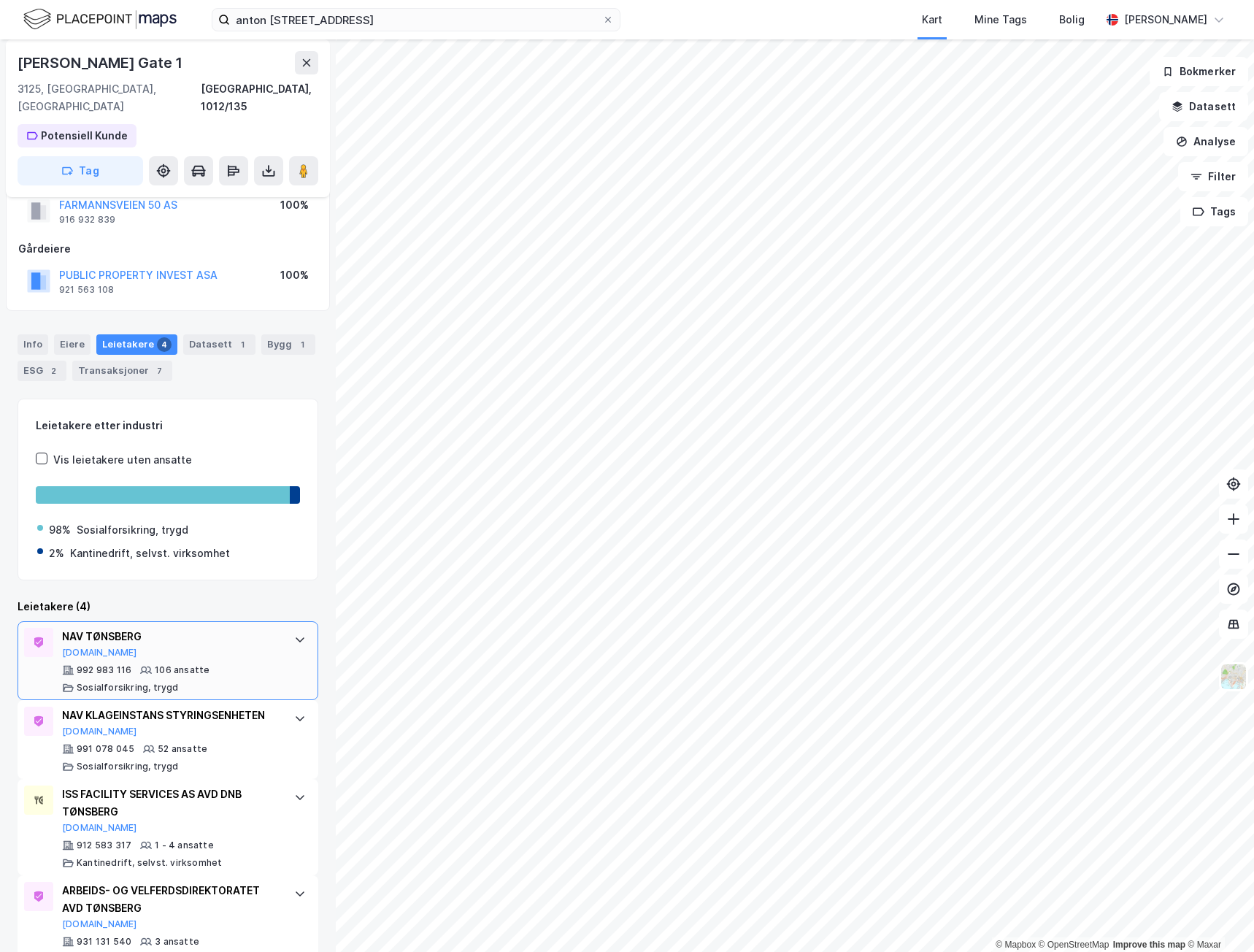
scroll to position [65, 0]
